Goal: Task Accomplishment & Management: Use online tool/utility

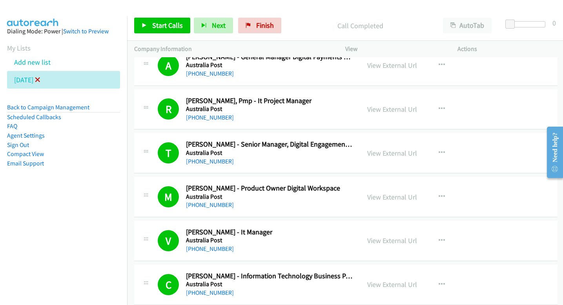
click at [40, 81] on icon at bounding box center [37, 80] width 5 height 5
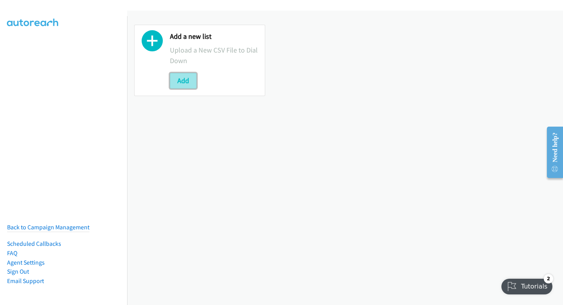
click at [175, 82] on button "Add" at bounding box center [183, 81] width 27 height 16
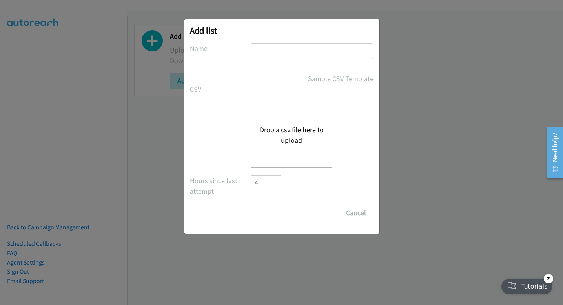
click at [299, 120] on div "Drop a csv file here to upload" at bounding box center [292, 135] width 82 height 67
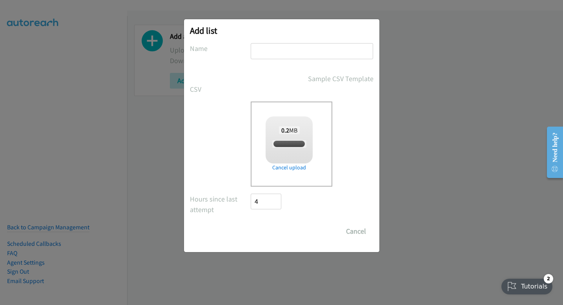
checkbox input "true"
click at [339, 57] on input "text" at bounding box center [312, 51] width 122 height 16
type input "thursday"
click at [278, 231] on input "Save List" at bounding box center [271, 232] width 41 height 16
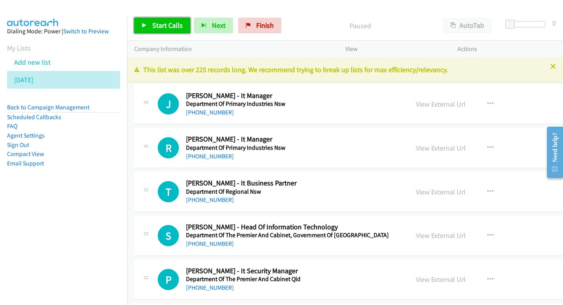
click at [175, 24] on span "Start Calls" at bounding box center [167, 25] width 31 height 9
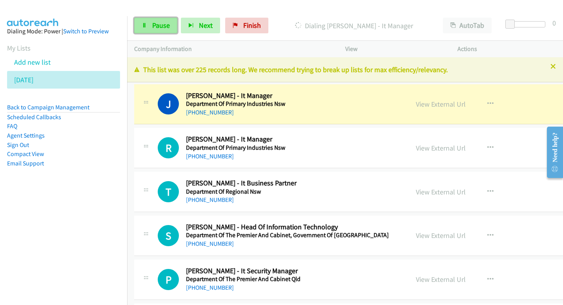
click at [156, 26] on span "Pause" at bounding box center [161, 25] width 18 height 9
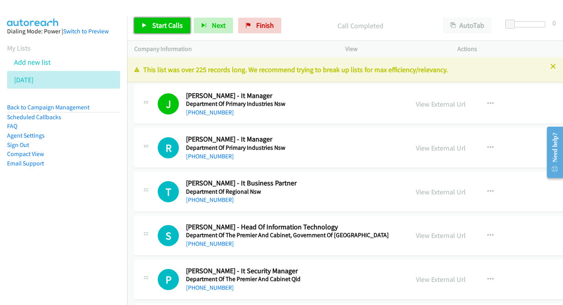
click at [167, 30] on link "Start Calls" at bounding box center [162, 26] width 56 height 16
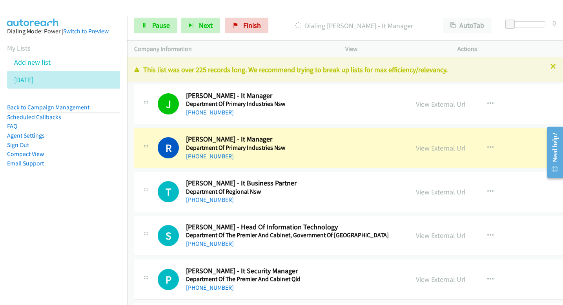
scroll to position [7, 0]
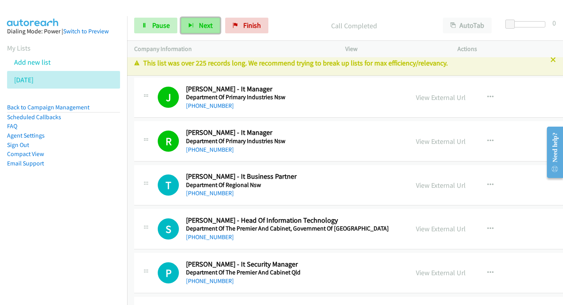
click at [201, 25] on span "Next" at bounding box center [206, 25] width 14 height 9
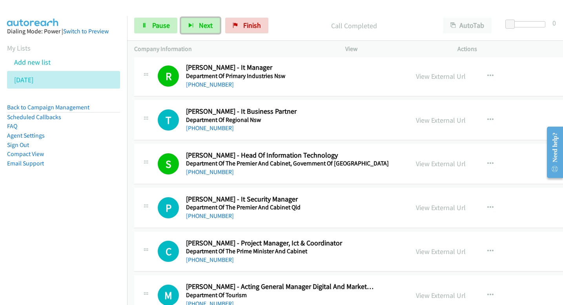
scroll to position [73, 0]
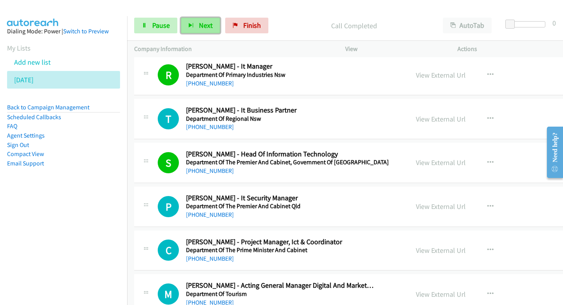
click at [206, 22] on span "Next" at bounding box center [206, 25] width 14 height 9
click at [209, 21] on span "Next" at bounding box center [206, 25] width 14 height 9
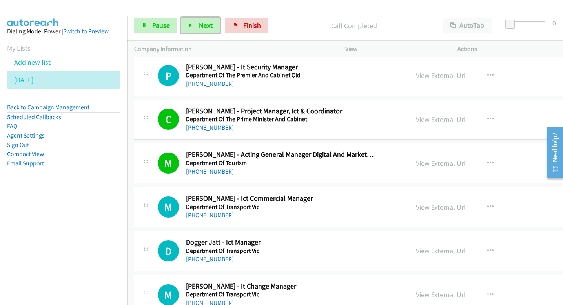
scroll to position [206, 0]
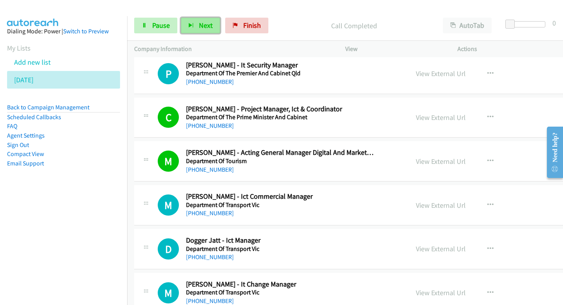
click at [204, 28] on span "Next" at bounding box center [206, 25] width 14 height 9
click at [202, 24] on span "Next" at bounding box center [206, 25] width 14 height 9
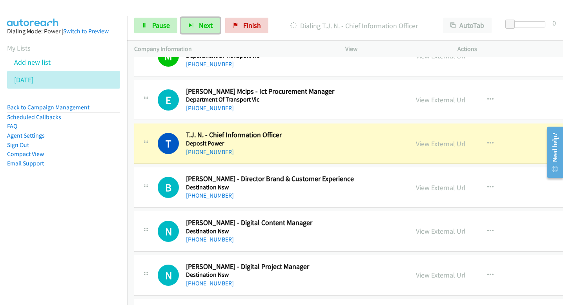
scroll to position [443, 0]
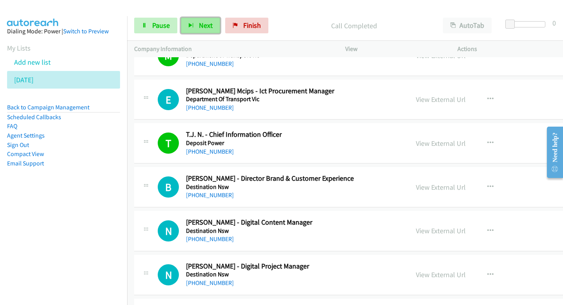
click at [210, 18] on button "Next" at bounding box center [200, 26] width 39 height 16
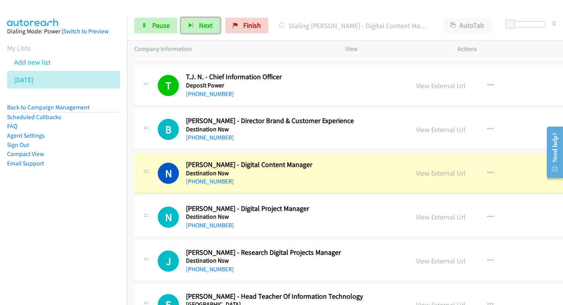
scroll to position [502, 0]
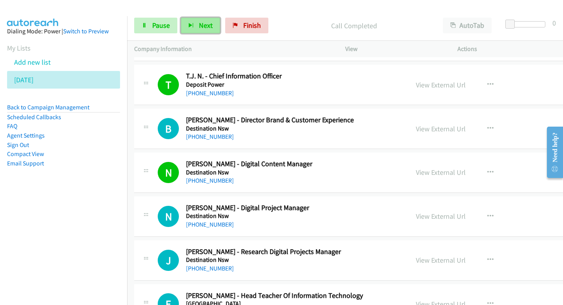
click at [208, 22] on span "Next" at bounding box center [206, 25] width 14 height 9
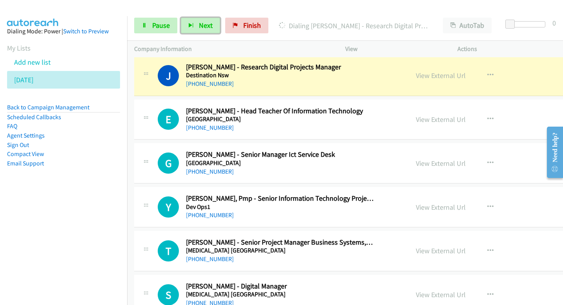
scroll to position [681, 0]
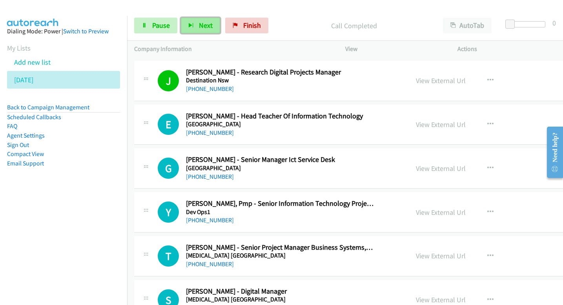
click at [207, 27] on span "Next" at bounding box center [206, 25] width 14 height 9
click at [209, 22] on span "Next" at bounding box center [206, 25] width 14 height 9
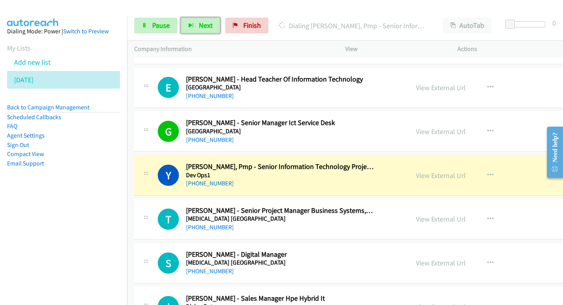
scroll to position [715, 0]
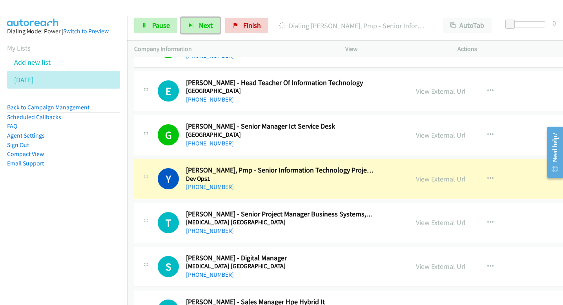
click at [416, 179] on link "View External Url" at bounding box center [441, 179] width 50 height 9
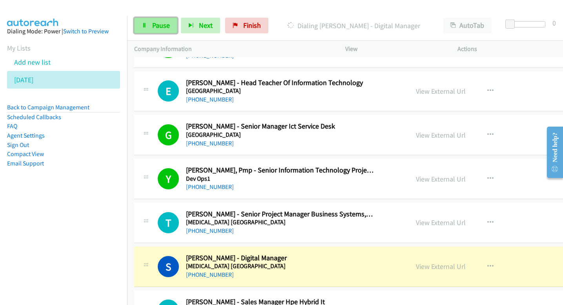
click at [165, 26] on span "Pause" at bounding box center [161, 25] width 18 height 9
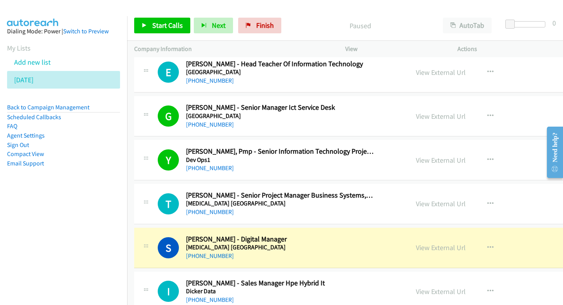
scroll to position [749, 0]
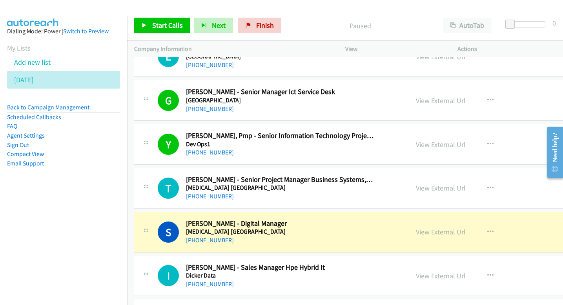
click at [416, 230] on link "View External Url" at bounding box center [441, 232] width 50 height 9
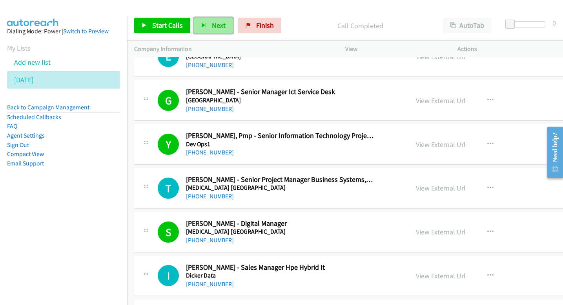
click at [220, 27] on span "Next" at bounding box center [219, 25] width 14 height 9
click at [206, 24] on button "Next" at bounding box center [213, 26] width 39 height 16
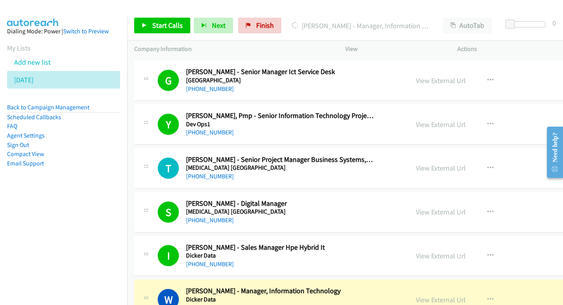
scroll to position [774, 0]
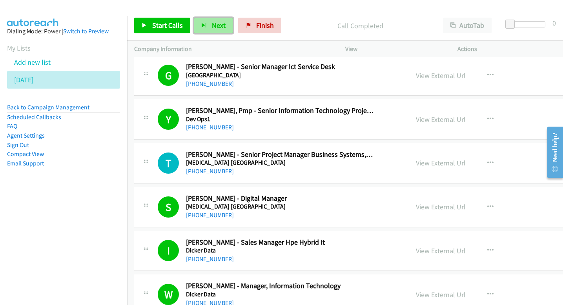
click at [224, 30] on button "Next" at bounding box center [213, 26] width 39 height 16
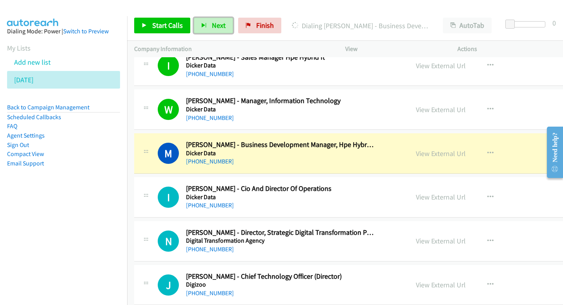
scroll to position [962, 0]
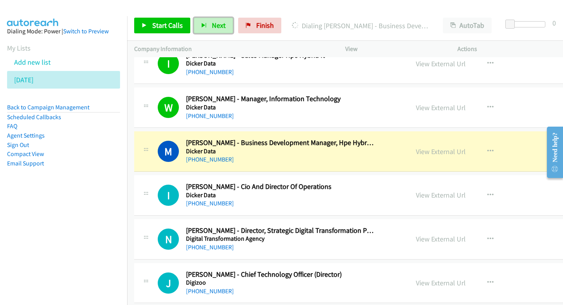
click at [409, 157] on div "View External Url View External Url Schedule/Manage Callback Start Calls Here R…" at bounding box center [481, 151] width 144 height 26
click at [416, 151] on link "View External Url" at bounding box center [441, 151] width 50 height 9
